Goal: Task Accomplishment & Management: Complete application form

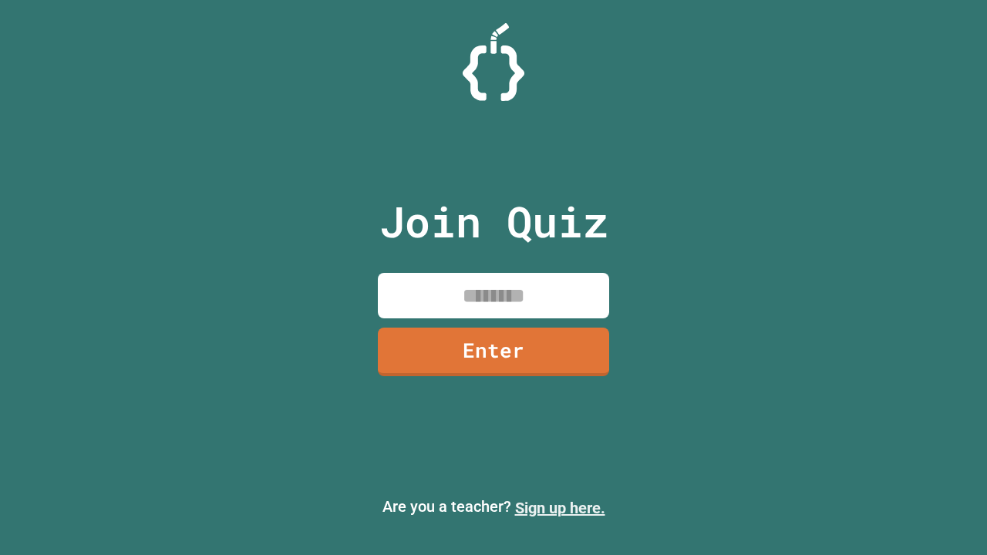
click at [560, 508] on link "Sign up here." at bounding box center [560, 508] width 90 height 19
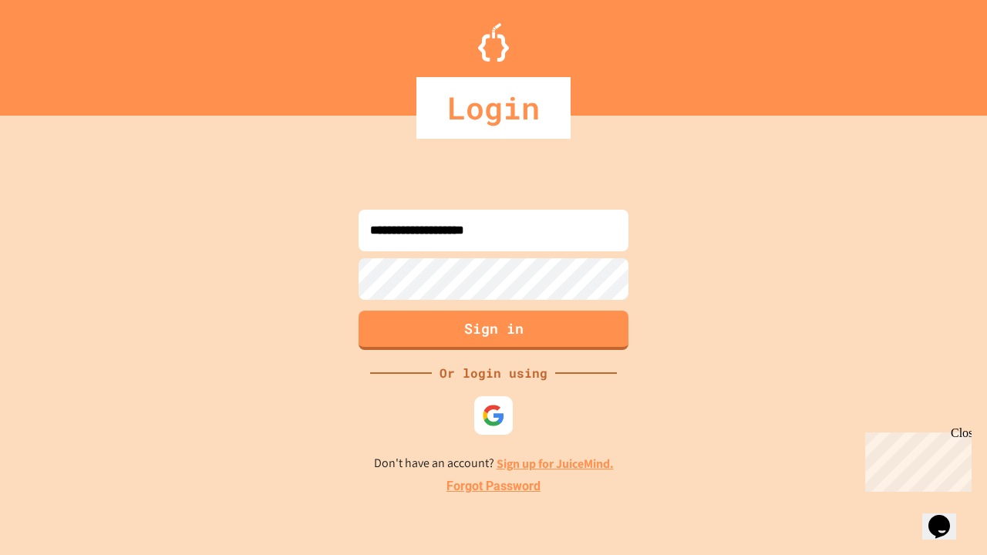
type input "**********"
